Goal: Task Accomplishment & Management: Use online tool/utility

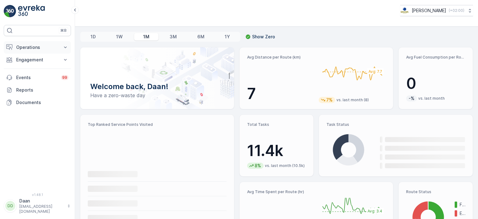
click at [52, 48] on p "Operations" at bounding box center [37, 47] width 42 height 6
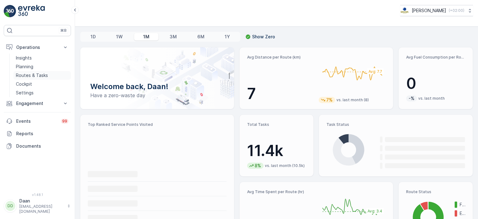
click at [33, 75] on p "Routes & Tasks" at bounding box center [32, 75] width 32 height 6
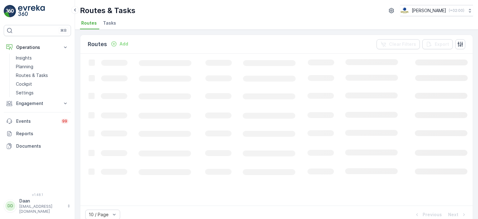
click at [110, 24] on span "Tasks" at bounding box center [109, 23] width 13 height 6
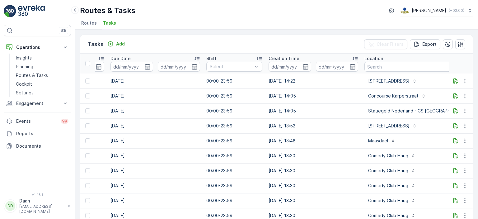
scroll to position [0, 358]
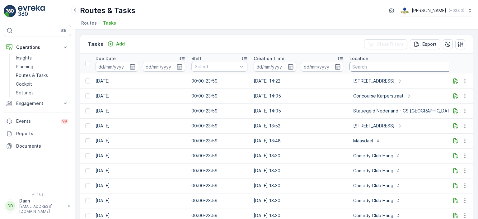
click at [362, 62] on input "text" at bounding box center [415, 67] width 132 height 10
type input "vasco"
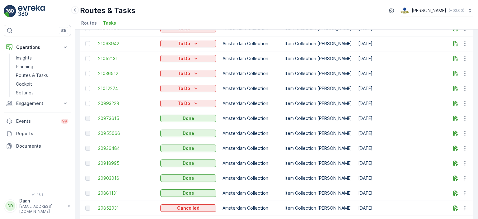
scroll to position [97, 0]
click at [111, 118] on span "20973615" at bounding box center [126, 118] width 56 height 6
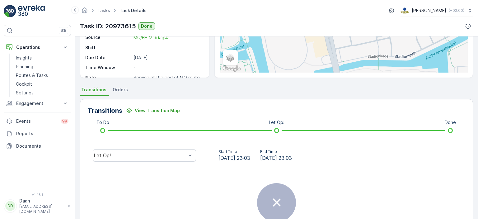
scroll to position [88, 0]
click at [182, 157] on div "Let Op!" at bounding box center [140, 155] width 93 height 6
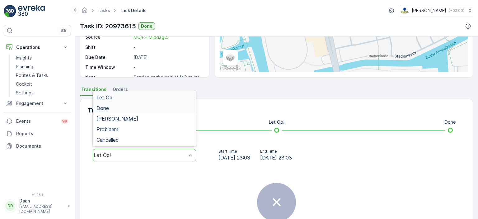
click at [169, 105] on div "Done" at bounding box center [144, 108] width 96 height 6
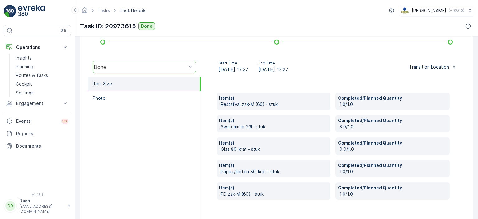
scroll to position [177, 0]
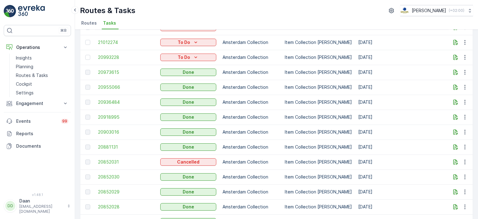
scroll to position [143, 0]
click at [104, 85] on span "20955066" at bounding box center [126, 87] width 56 height 6
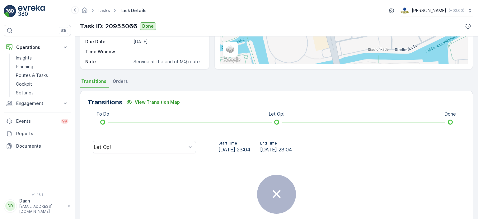
scroll to position [114, 0]
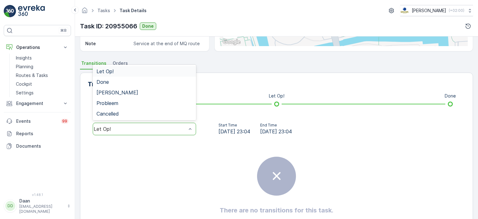
drag, startPoint x: 173, startPoint y: 131, endPoint x: 171, endPoint y: 134, distance: 3.5
click at [171, 134] on div "Let Op!" at bounding box center [144, 129] width 103 height 12
click at [154, 82] on div "Done" at bounding box center [144, 82] width 96 height 6
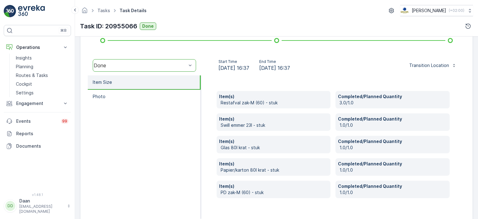
scroll to position [178, 0]
